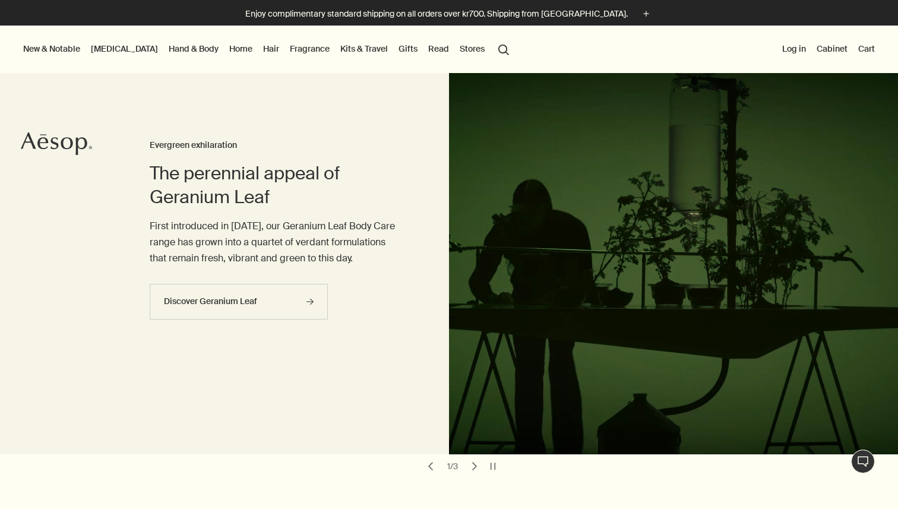
click at [288, 51] on link "Fragrance" at bounding box center [310, 48] width 45 height 15
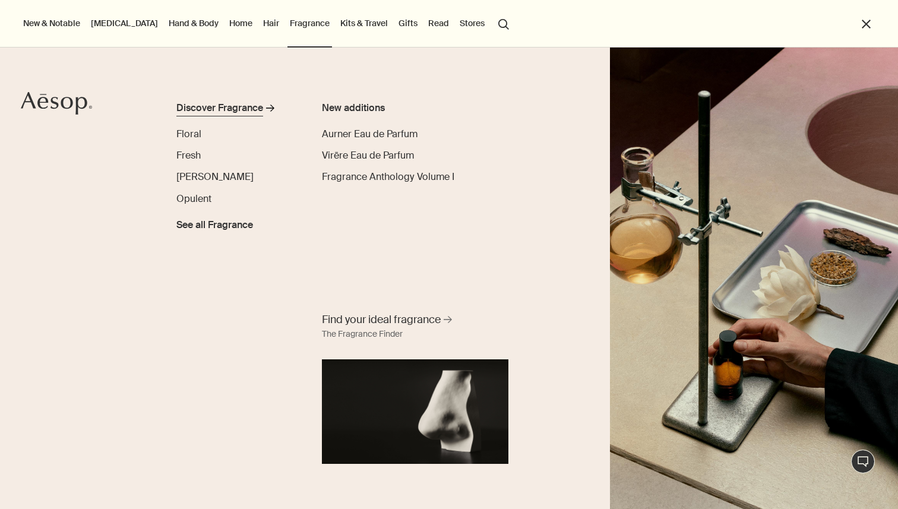
click at [220, 108] on div "Discover Fragrance" at bounding box center [219, 108] width 87 height 14
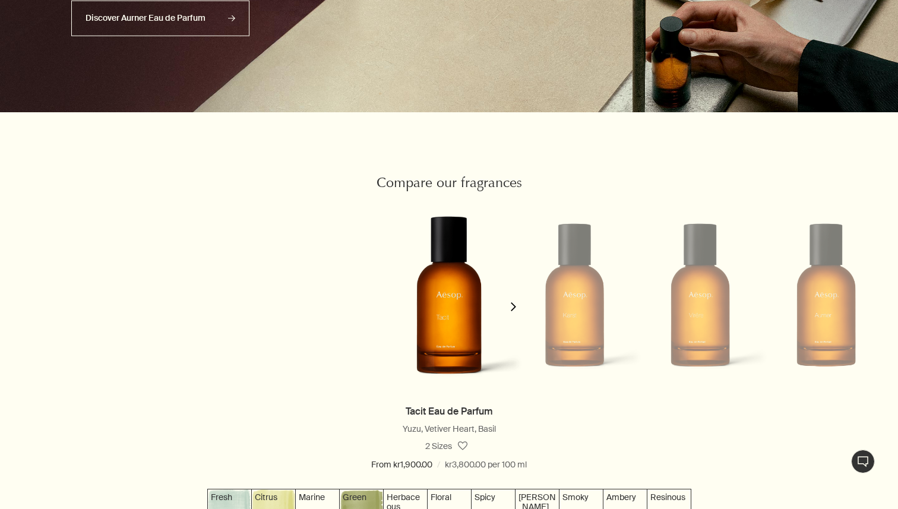
scroll to position [1024, 0]
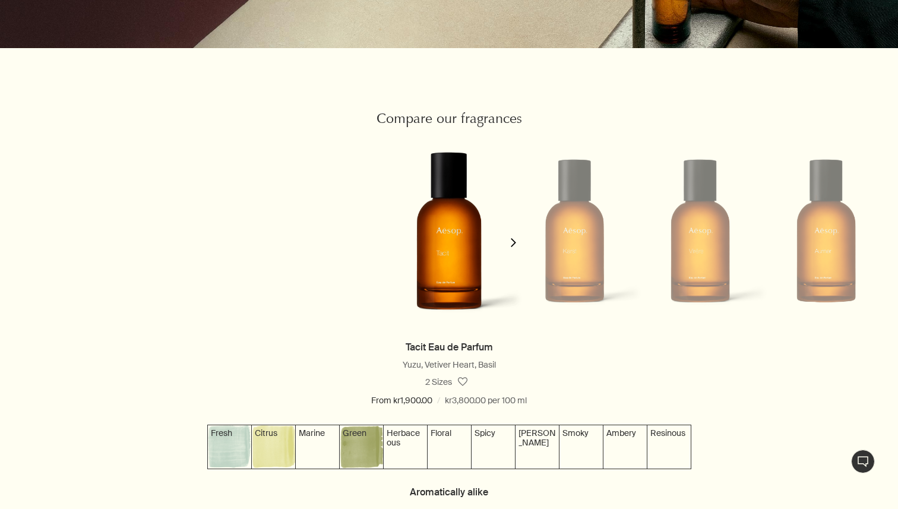
click at [516, 239] on icon "chevron" at bounding box center [513, 242] width 9 height 9
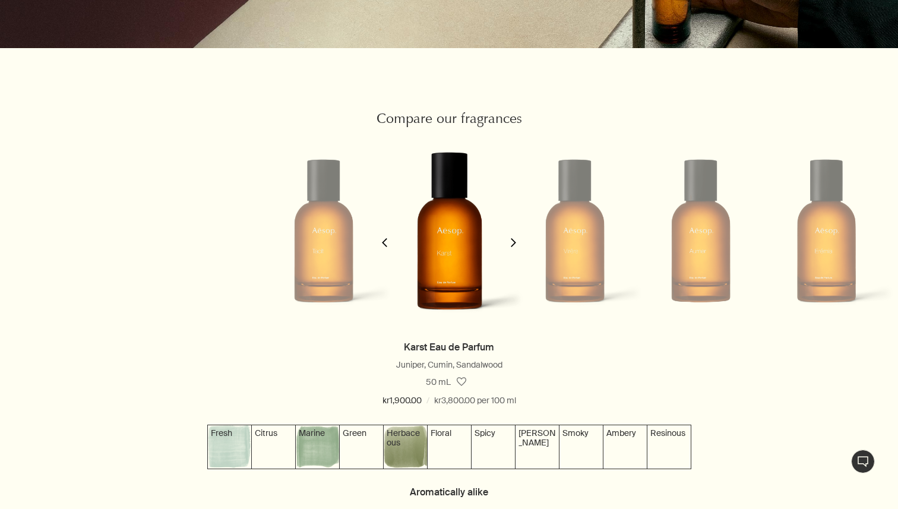
click at [516, 239] on icon "chevron" at bounding box center [513, 242] width 9 height 9
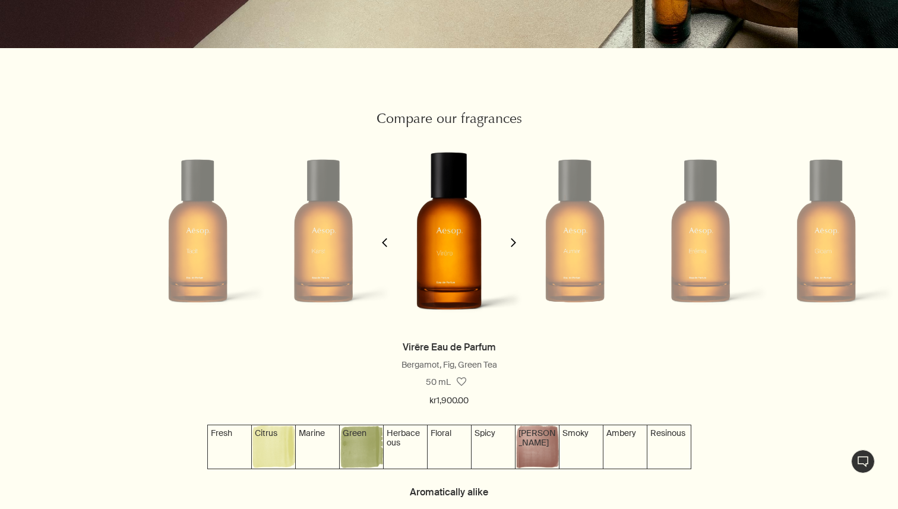
click at [516, 239] on icon "chevron" at bounding box center [513, 242] width 9 height 9
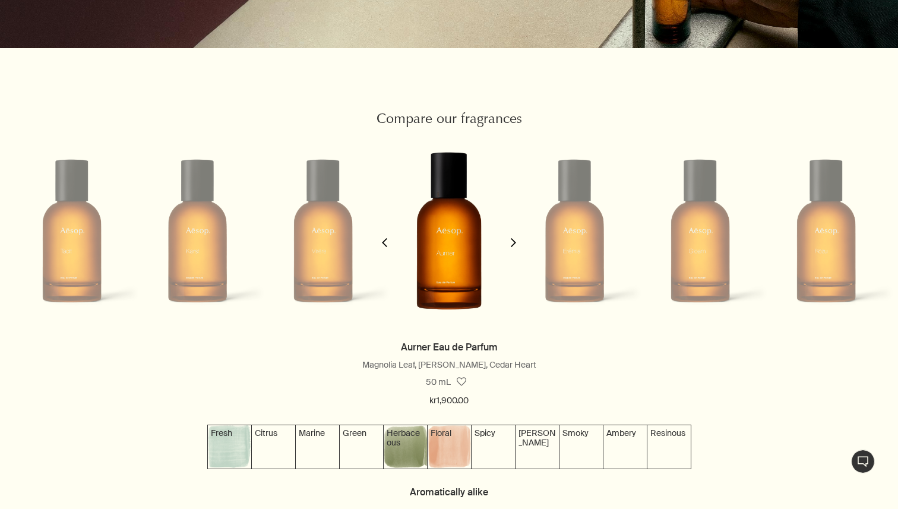
click at [516, 239] on icon "chevron" at bounding box center [513, 242] width 9 height 9
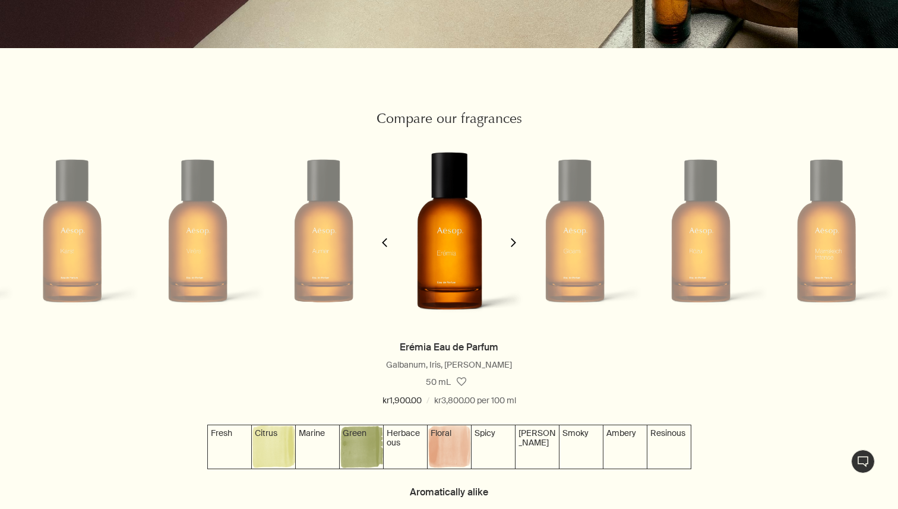
click at [516, 239] on icon "chevron" at bounding box center [513, 242] width 9 height 9
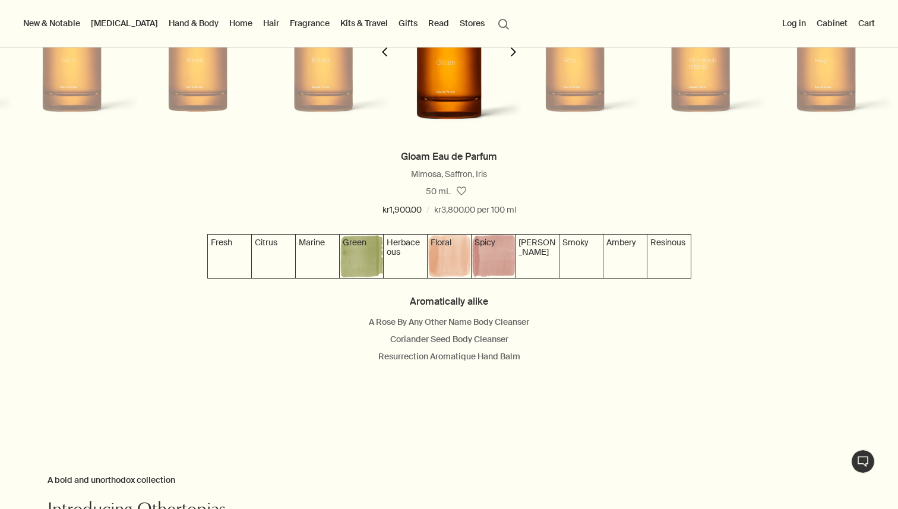
scroll to position [1146, 0]
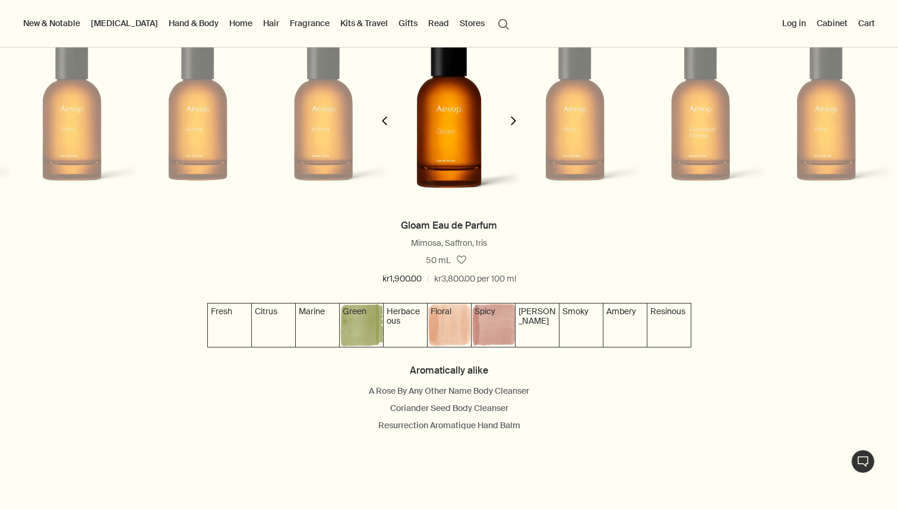
click at [457, 154] on img at bounding box center [449, 109] width 148 height 234
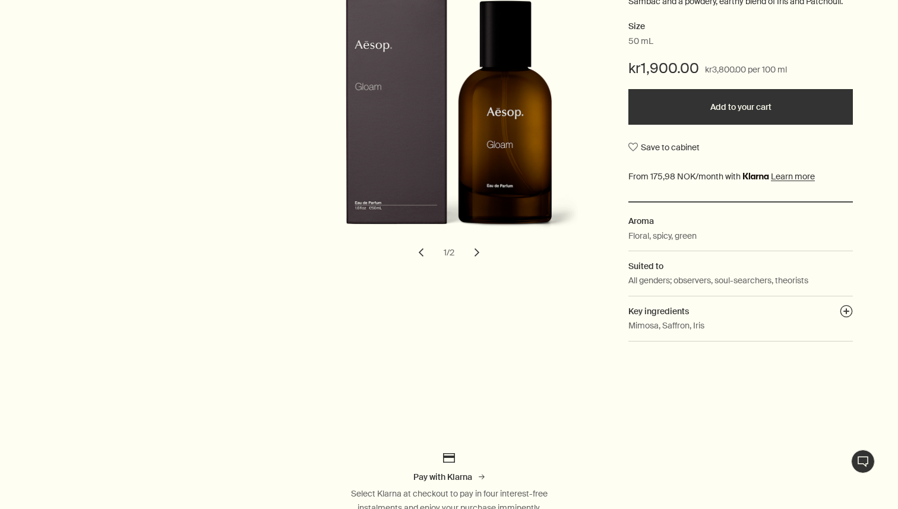
scroll to position [234, 0]
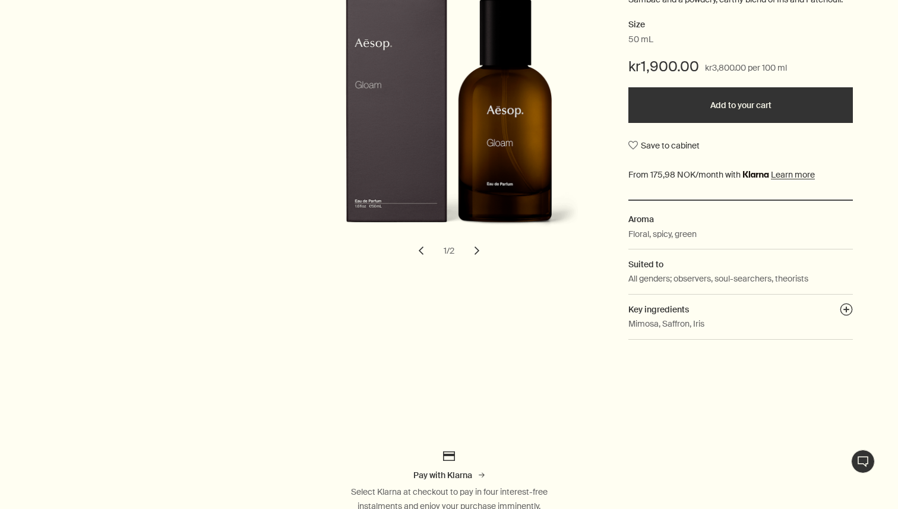
click at [479, 258] on button "chevron" at bounding box center [477, 251] width 26 height 26
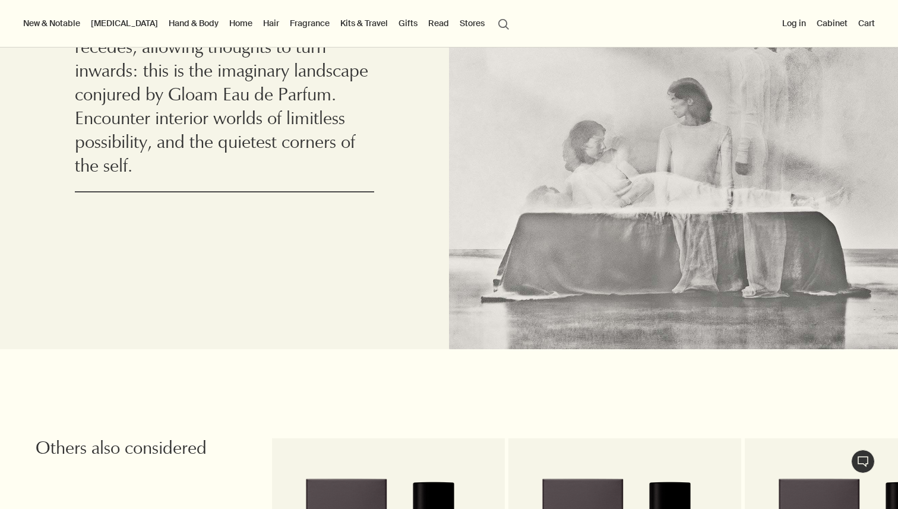
scroll to position [1303, 0]
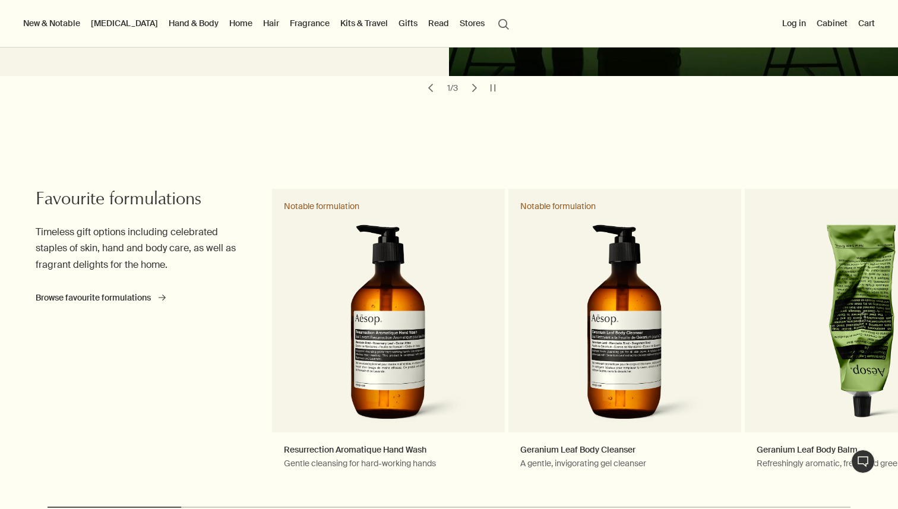
scroll to position [3, 0]
